Goal: Complete application form

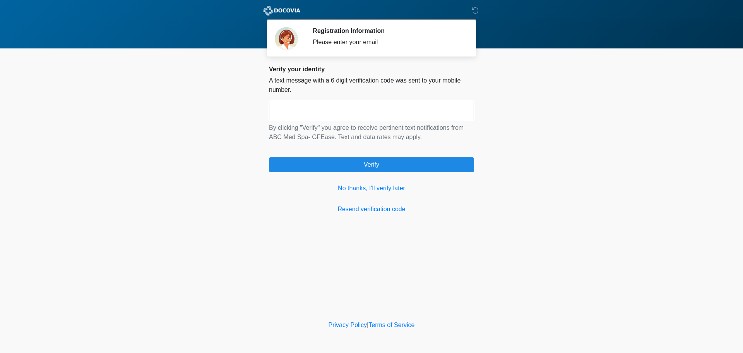
click at [401, 112] on input "text" at bounding box center [371, 110] width 205 height 19
type input "******"
click at [362, 187] on link "No thanks, I'll verify later" at bounding box center [371, 187] width 205 height 9
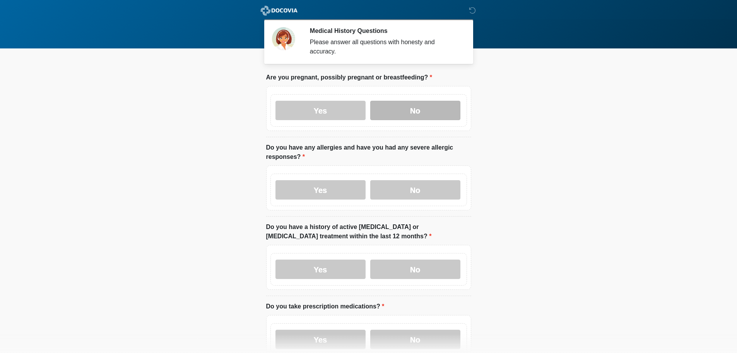
click at [425, 102] on label "No" at bounding box center [415, 110] width 90 height 19
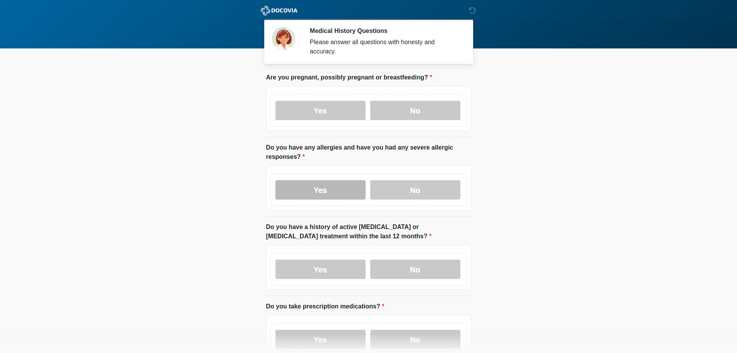
click at [316, 180] on label "Yes" at bounding box center [321, 189] width 90 height 19
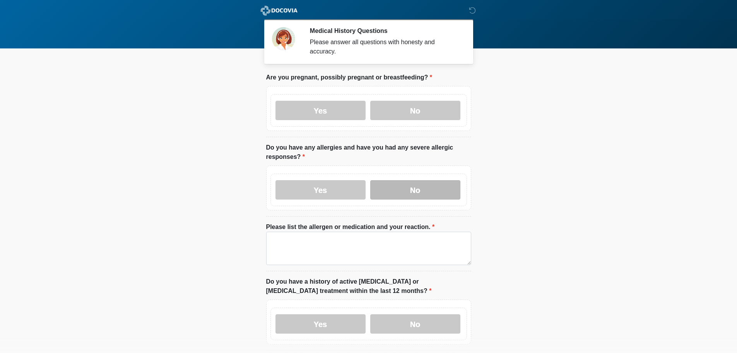
click at [404, 182] on label "No" at bounding box center [415, 189] width 90 height 19
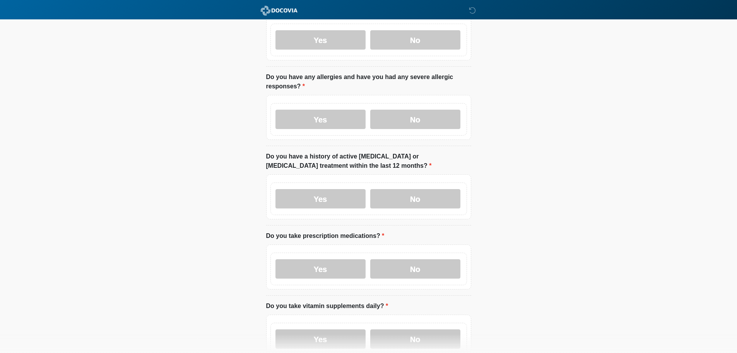
scroll to position [77, 0]
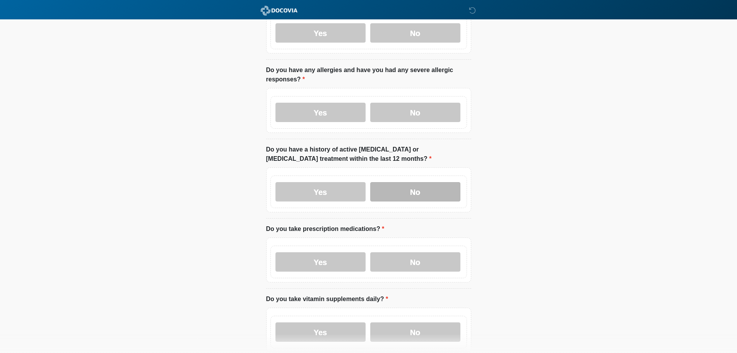
click at [430, 185] on label "No" at bounding box center [415, 191] width 90 height 19
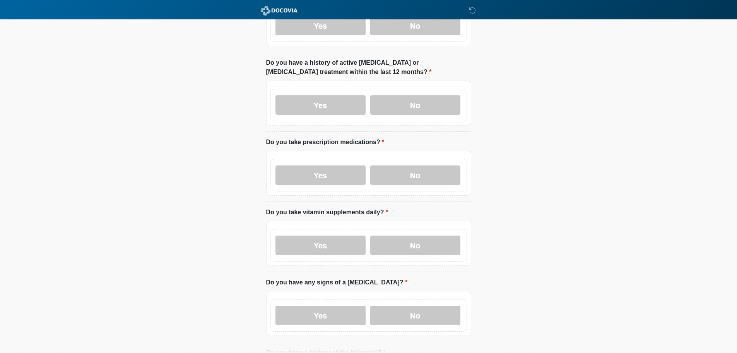
scroll to position [232, 0]
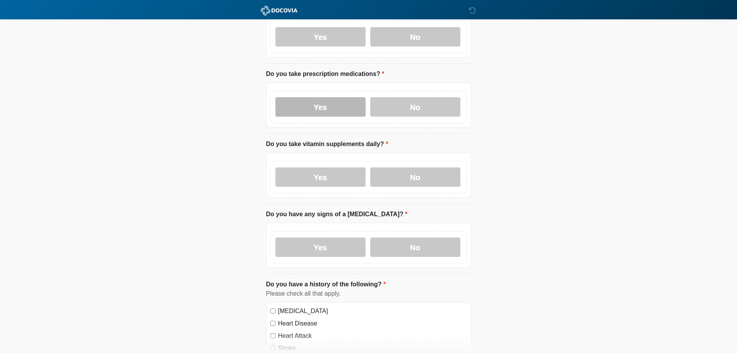
click at [308, 102] on label "Yes" at bounding box center [321, 106] width 90 height 19
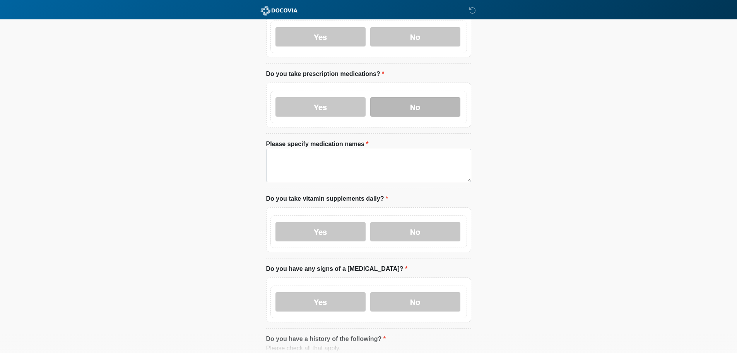
click at [425, 99] on label "No" at bounding box center [415, 106] width 90 height 19
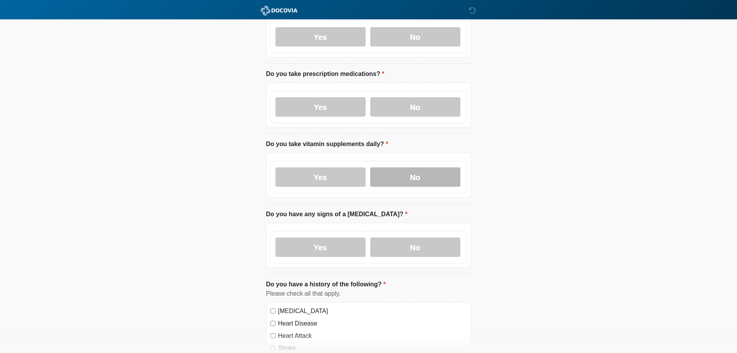
click at [428, 167] on label "No" at bounding box center [415, 176] width 90 height 19
click at [420, 237] on label "No" at bounding box center [415, 246] width 90 height 19
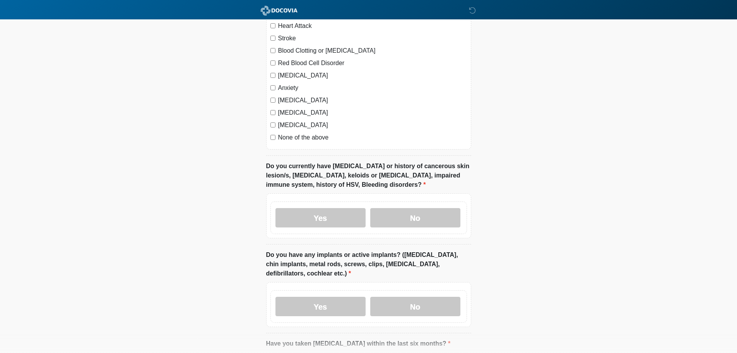
scroll to position [619, 0]
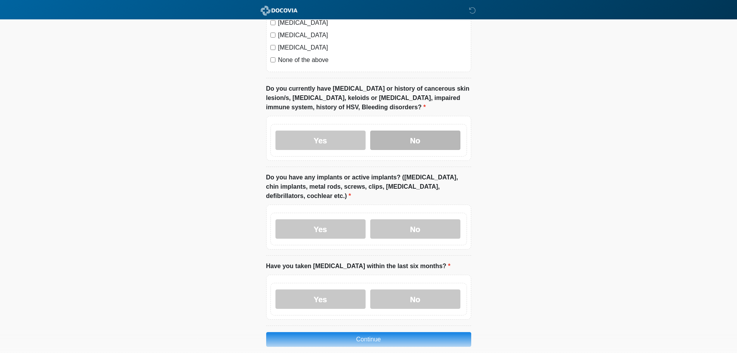
click at [444, 130] on label "No" at bounding box center [415, 139] width 90 height 19
click at [425, 219] on label "No" at bounding box center [415, 228] width 90 height 19
click at [427, 289] on label "No" at bounding box center [415, 298] width 90 height 19
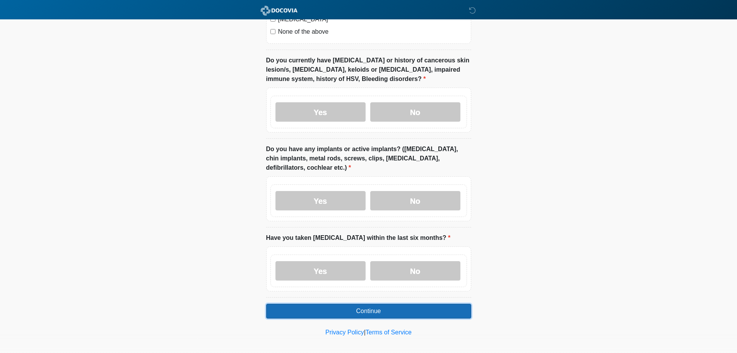
click at [351, 309] on button "Continue" at bounding box center [368, 310] width 205 height 15
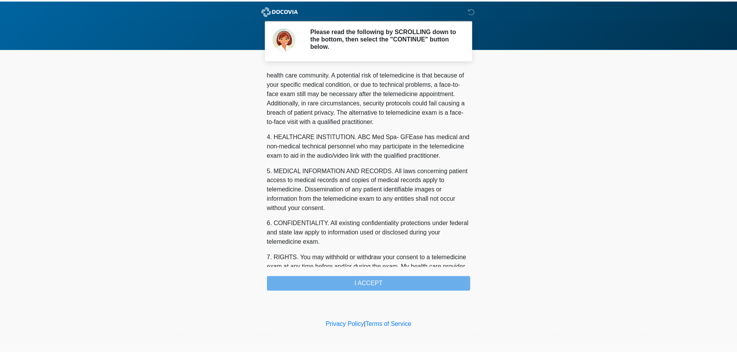
scroll to position [261, 0]
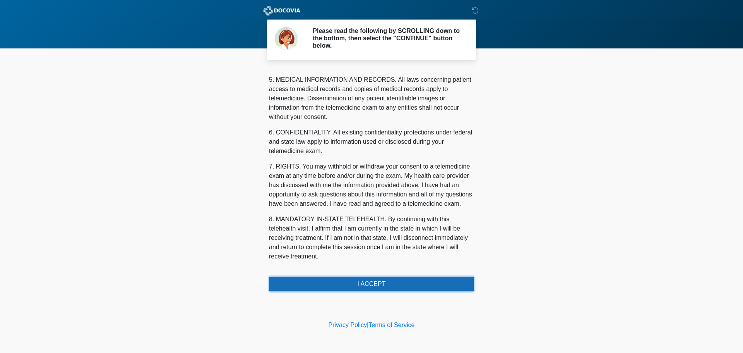
click at [352, 286] on button "I ACCEPT" at bounding box center [371, 283] width 205 height 15
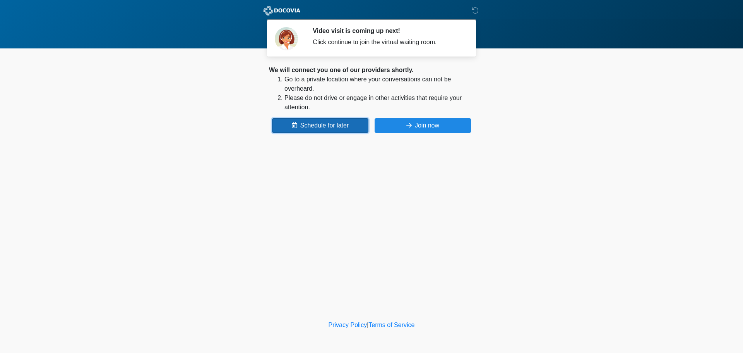
click at [328, 129] on button "Schedule for later" at bounding box center [320, 125] width 96 height 15
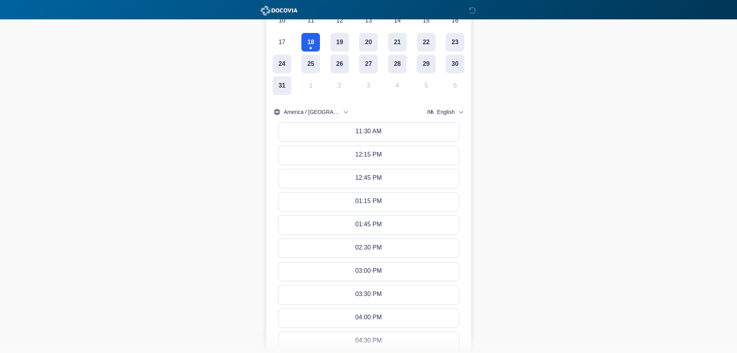
scroll to position [301, 0]
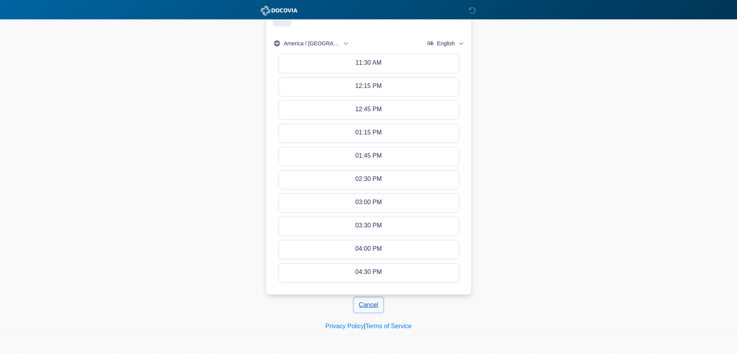
click at [373, 302] on button "Cancel" at bounding box center [368, 304] width 29 height 15
